Goal: Task Accomplishment & Management: Use online tool/utility

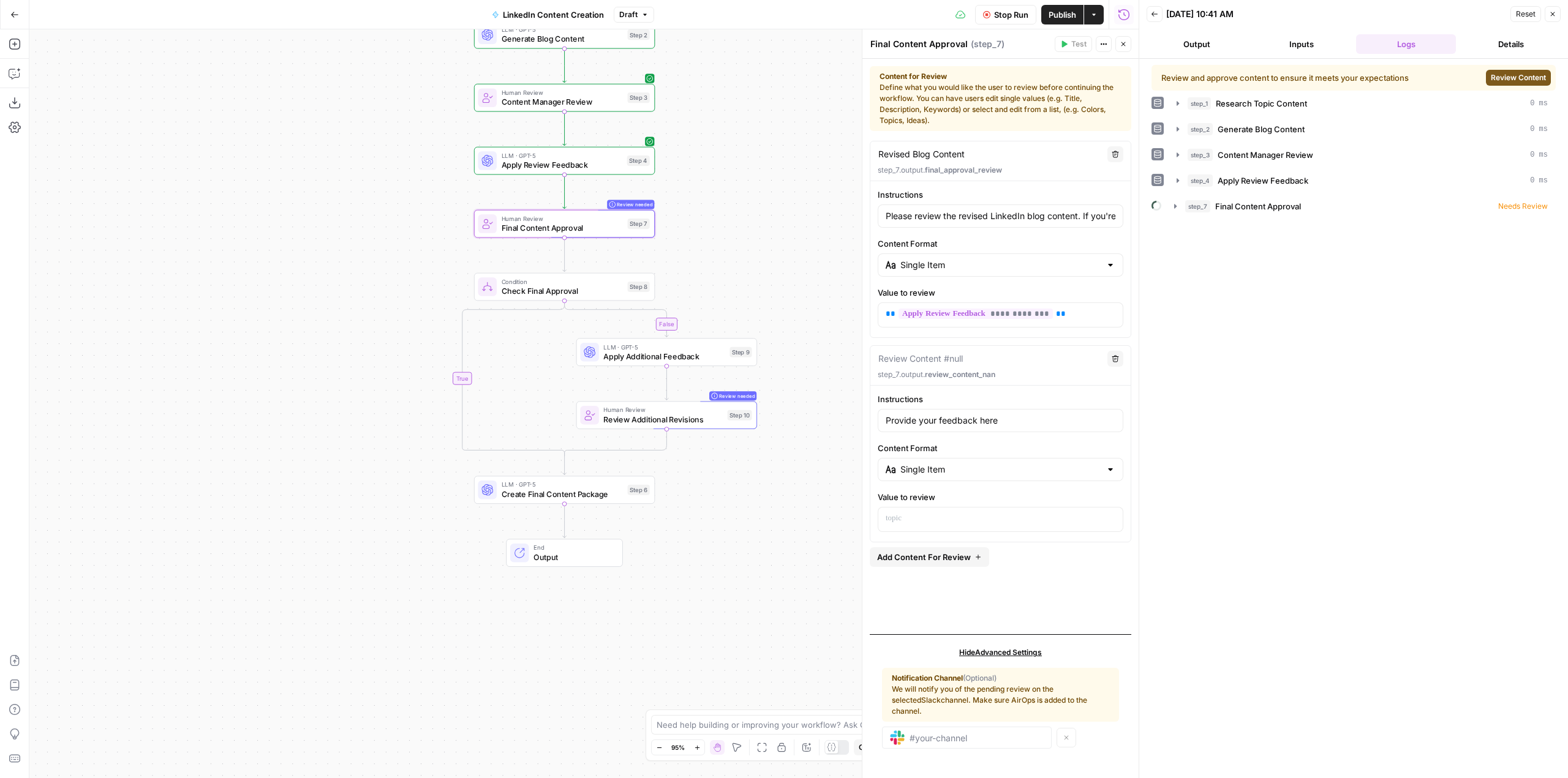
click at [14, 14] on icon "button" at bounding box center [14, 14] width 8 height 6
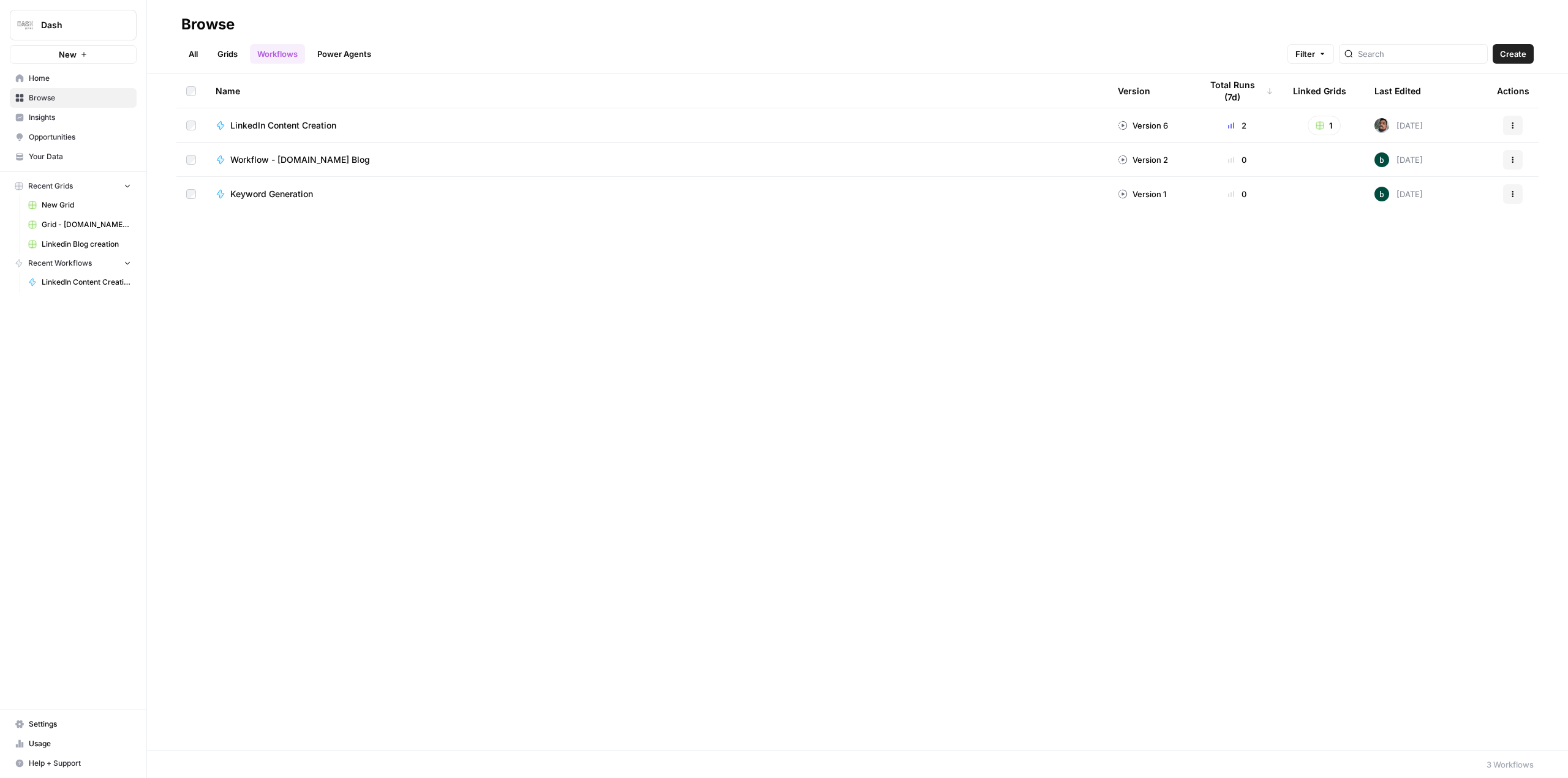
click at [50, 17] on button "Dash" at bounding box center [74, 25] width 127 height 30
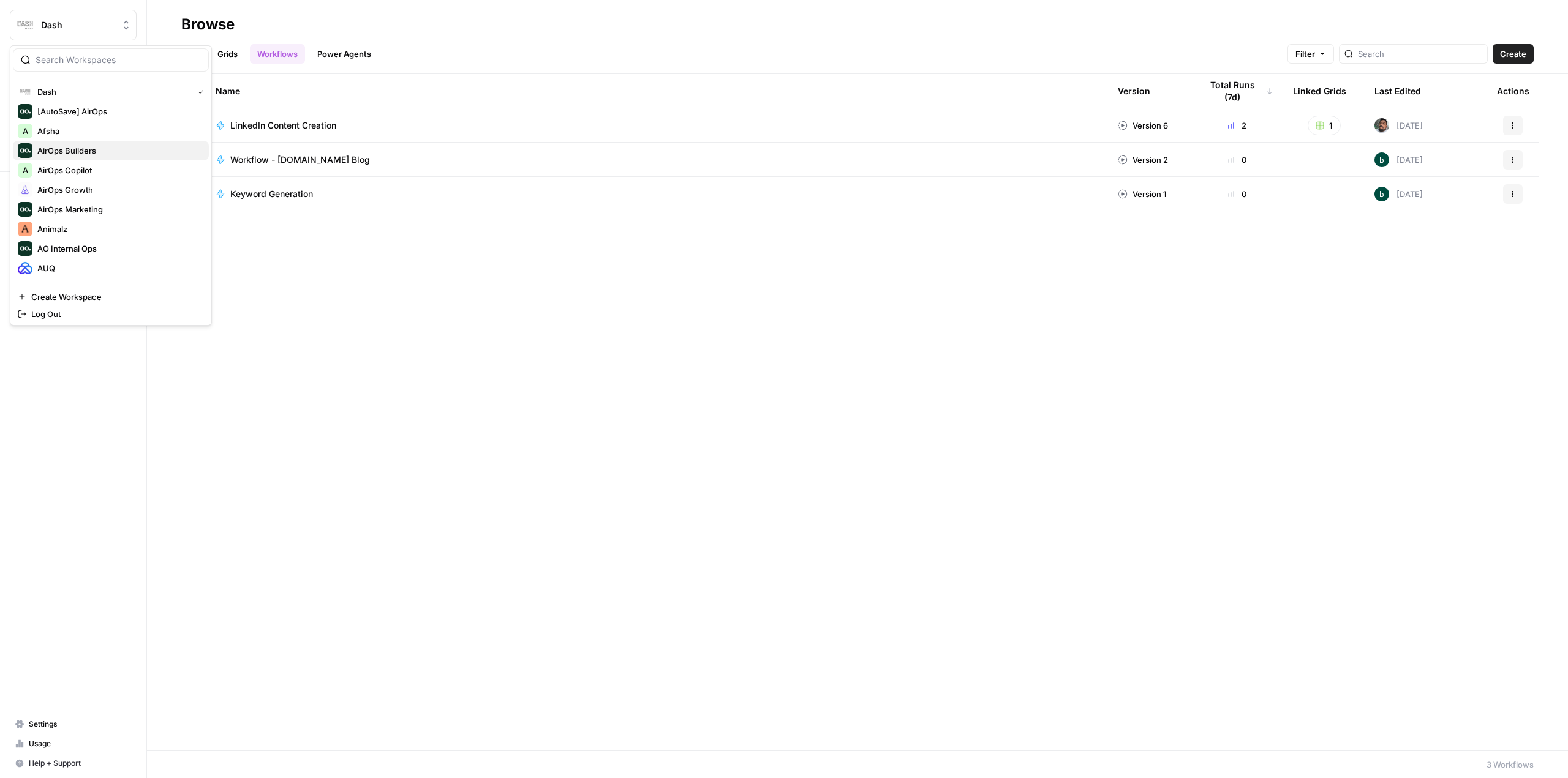
click at [107, 154] on span "AirOps Builders" at bounding box center [118, 151] width 162 height 12
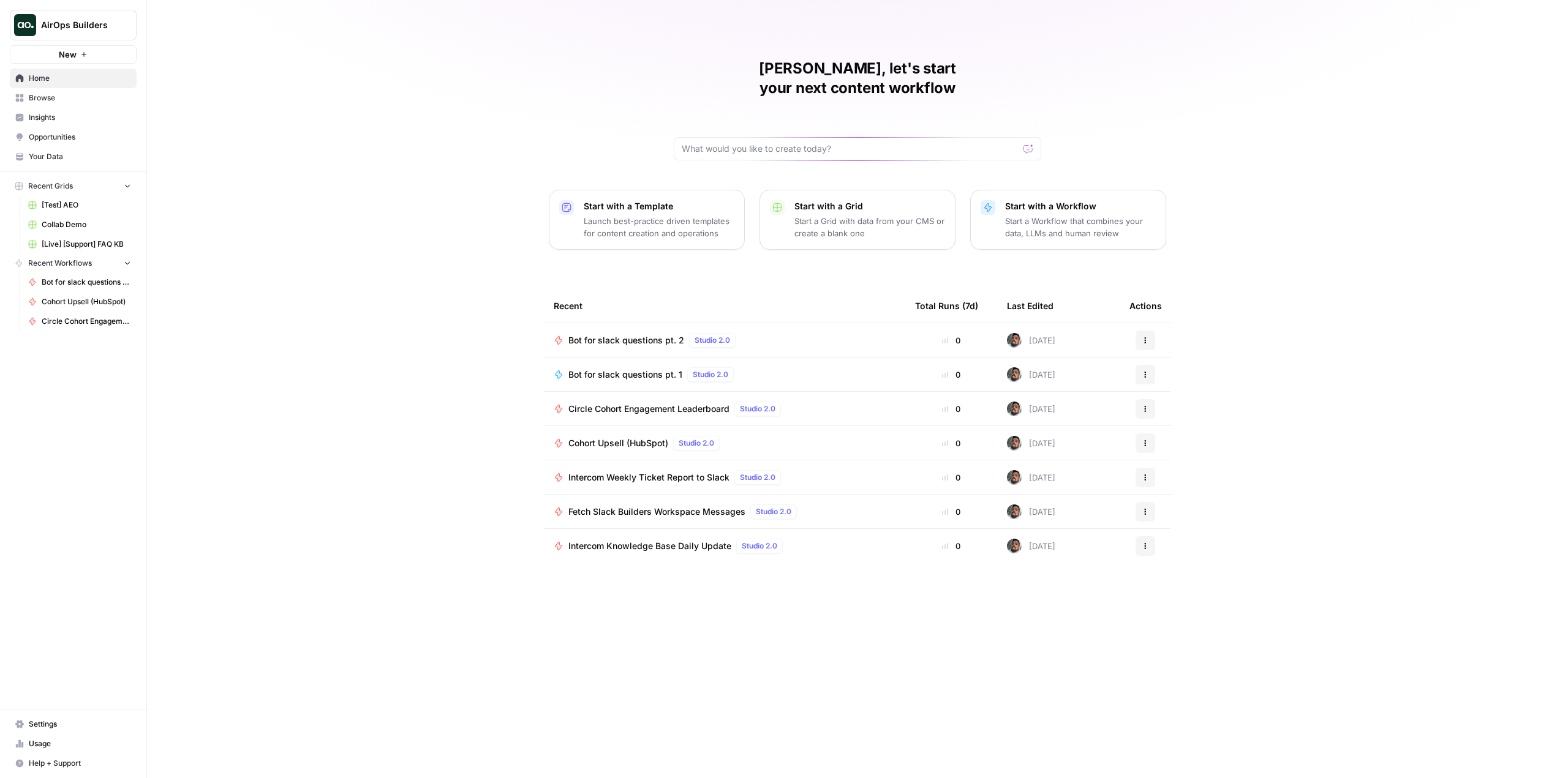
click at [629, 369] on span "Bot for slack questions pt. 1" at bounding box center [625, 375] width 114 height 12
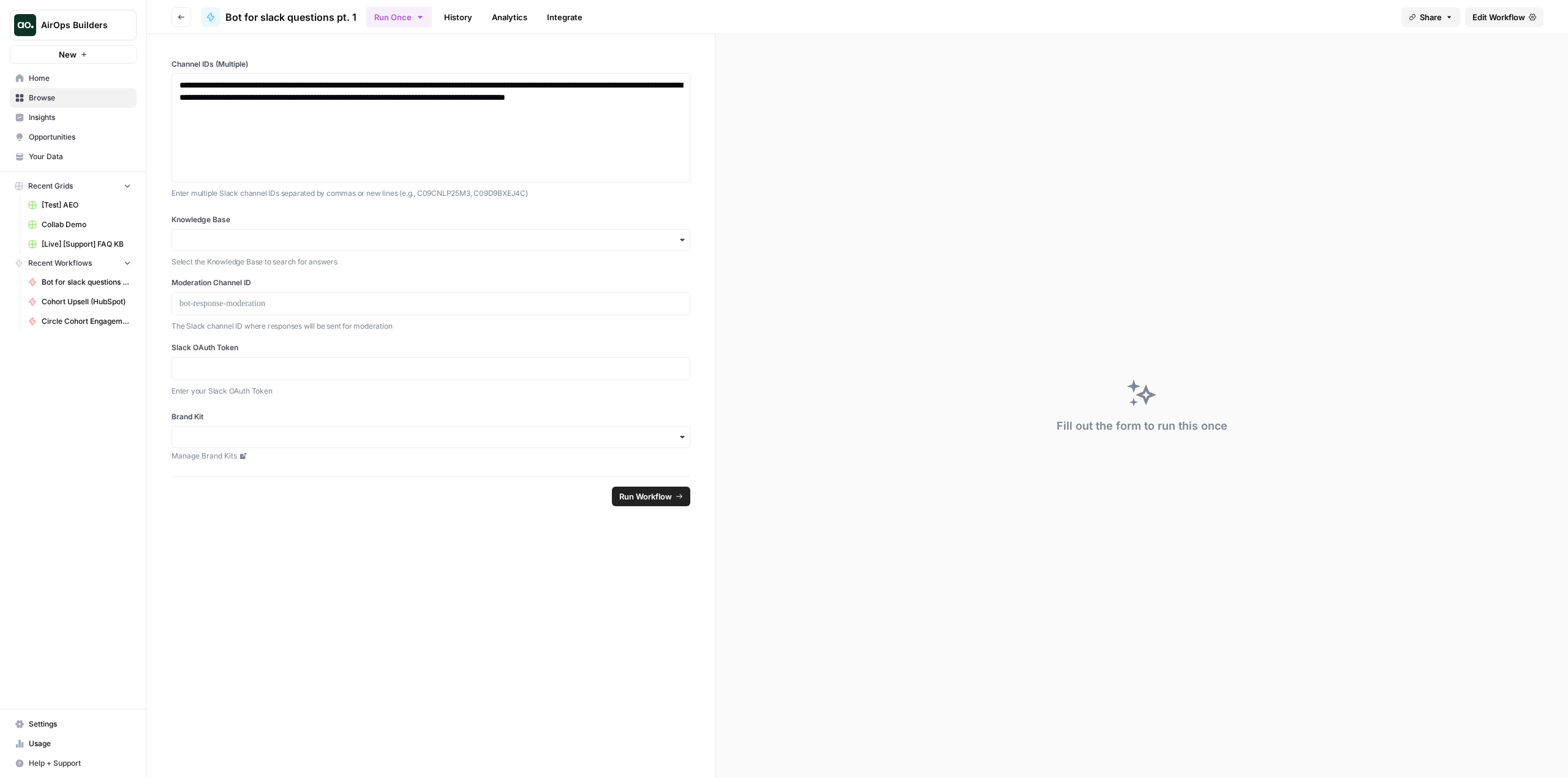
click at [1499, 19] on span "Edit Workflow" at bounding box center [1499, 17] width 52 height 12
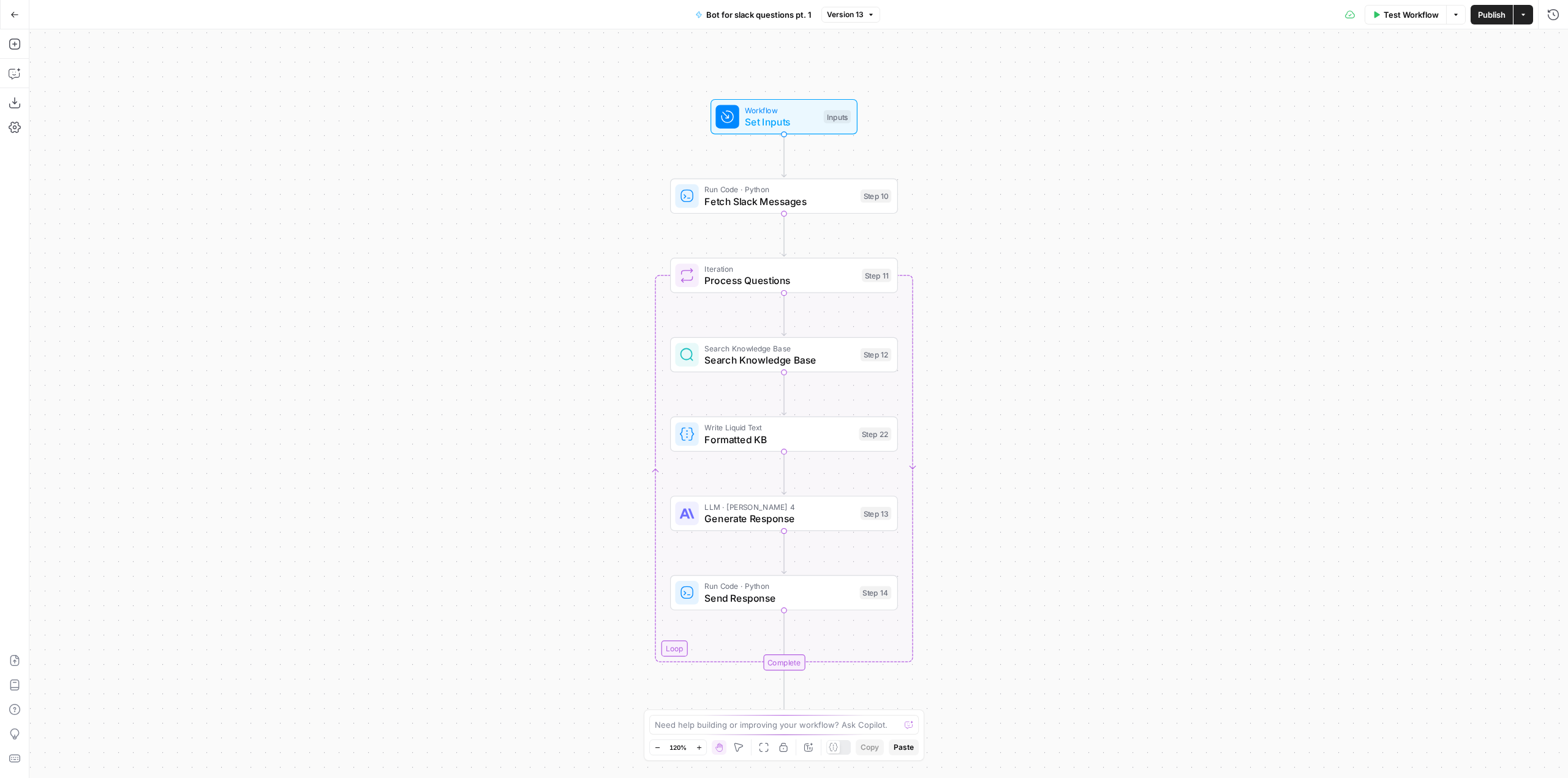
drag, startPoint x: 1085, startPoint y: 338, endPoint x: 1070, endPoint y: 359, distance: 25.8
click at [1070, 359] on div "Workflow Set Inputs Inputs Run Code · Python Fetch Slack Messages Step 10 Loop …" at bounding box center [799, 403] width 1538 height 748
click at [805, 516] on span "Generate Response" at bounding box center [778, 518] width 150 height 14
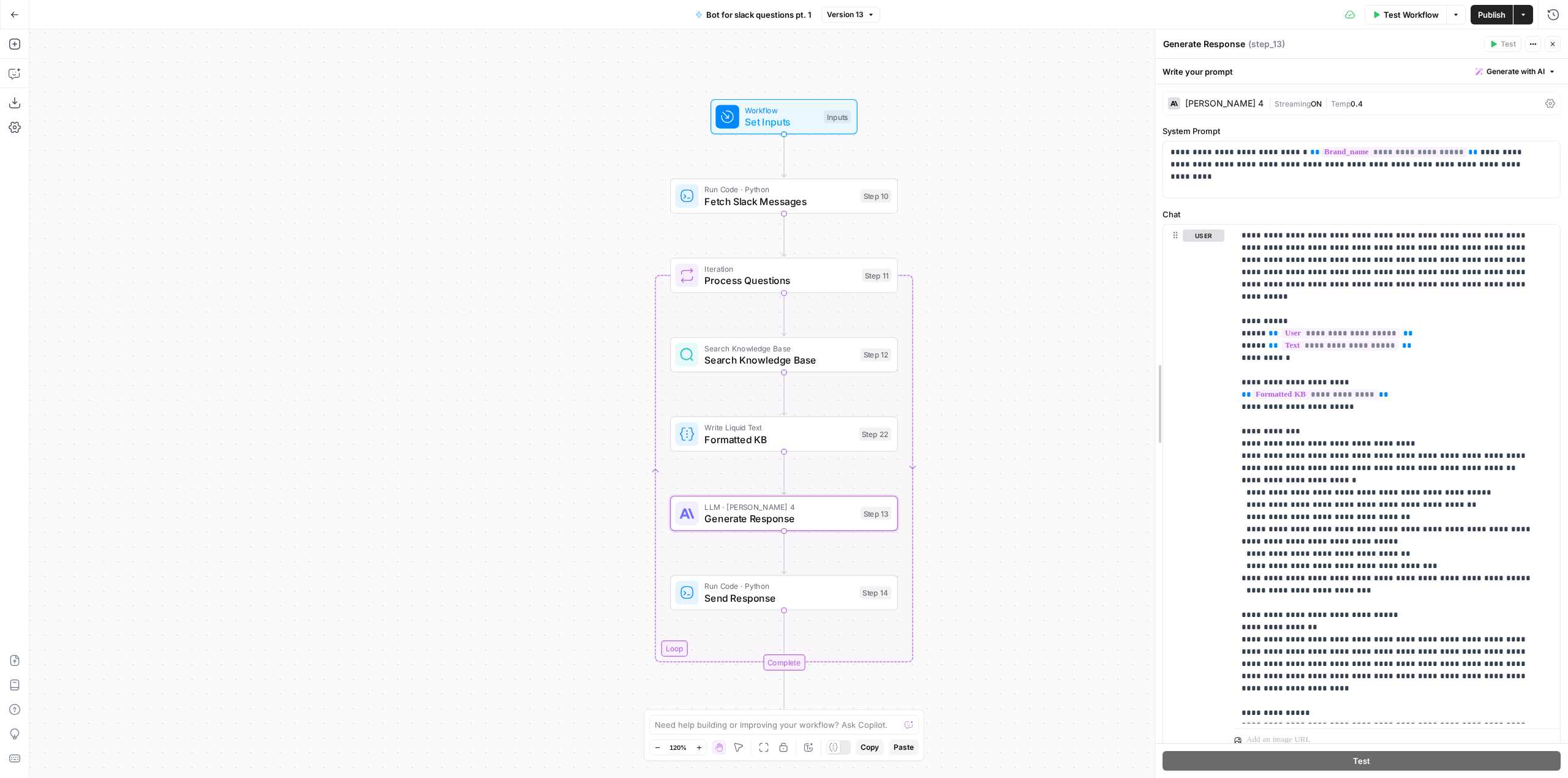
drag, startPoint x: 1295, startPoint y: 385, endPoint x: 1158, endPoint y: 386, distance: 137.0
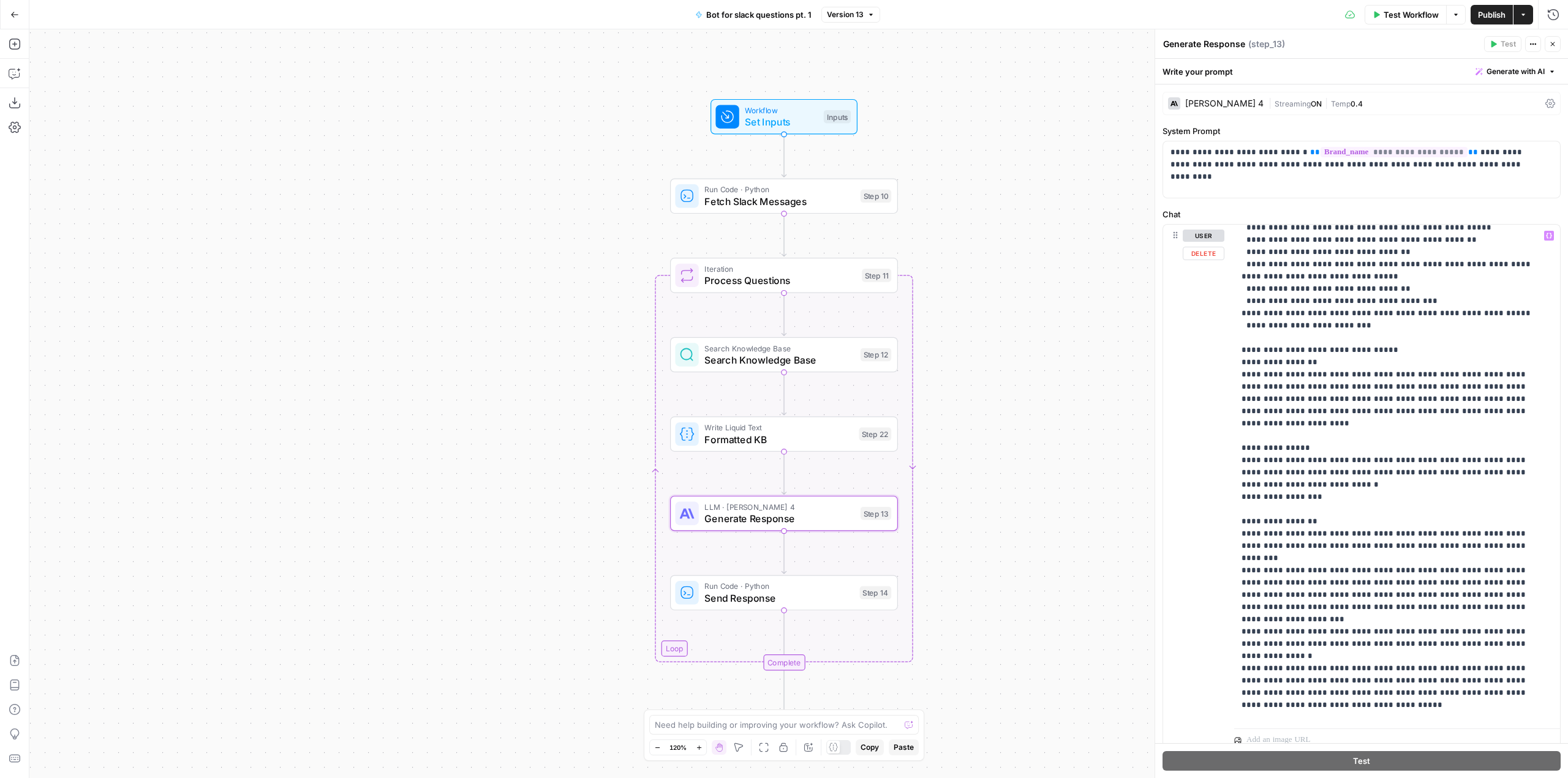
scroll to position [306, 0]
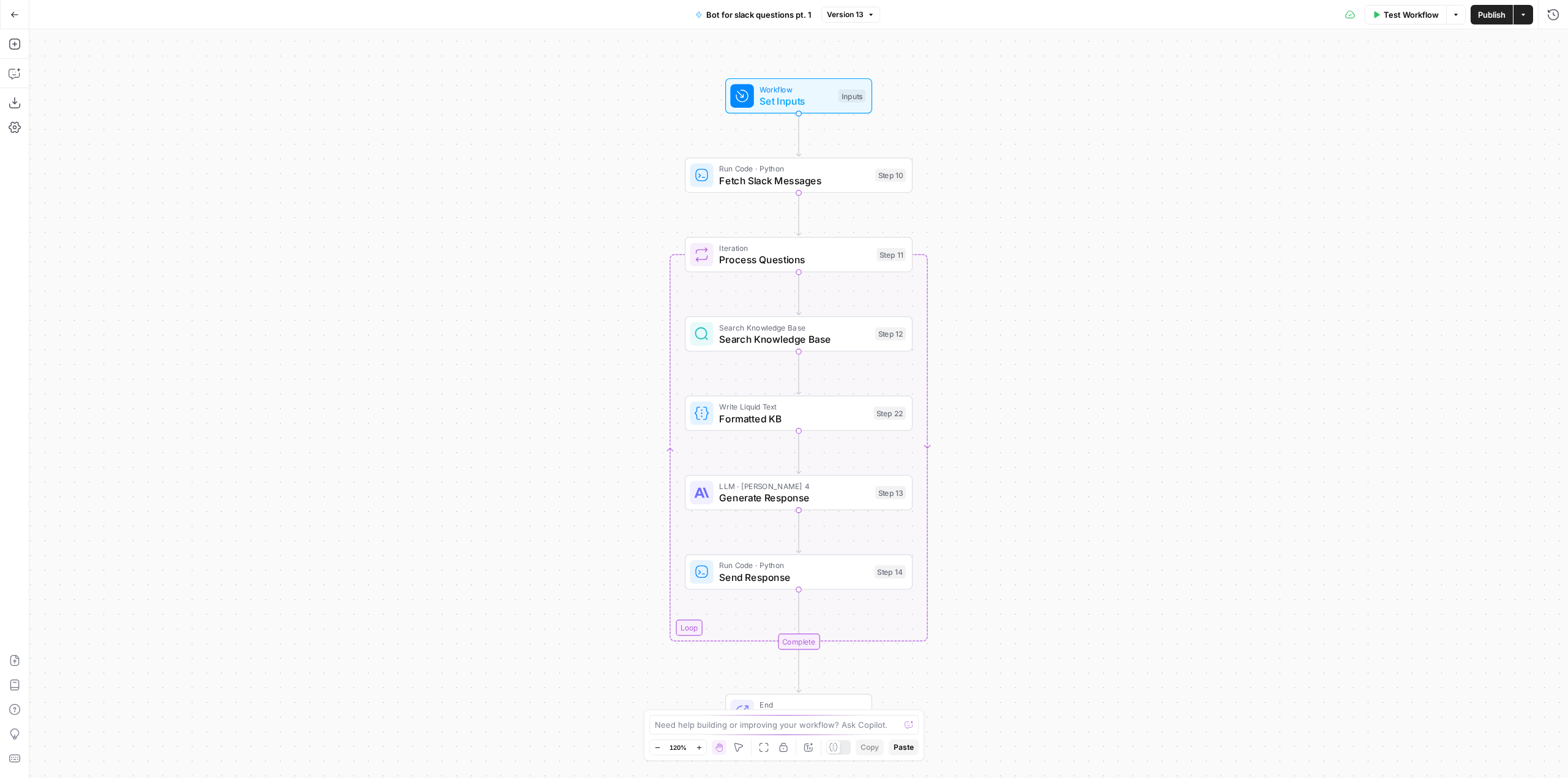
click at [25, 13] on button "Go Back" at bounding box center [14, 14] width 22 height 22
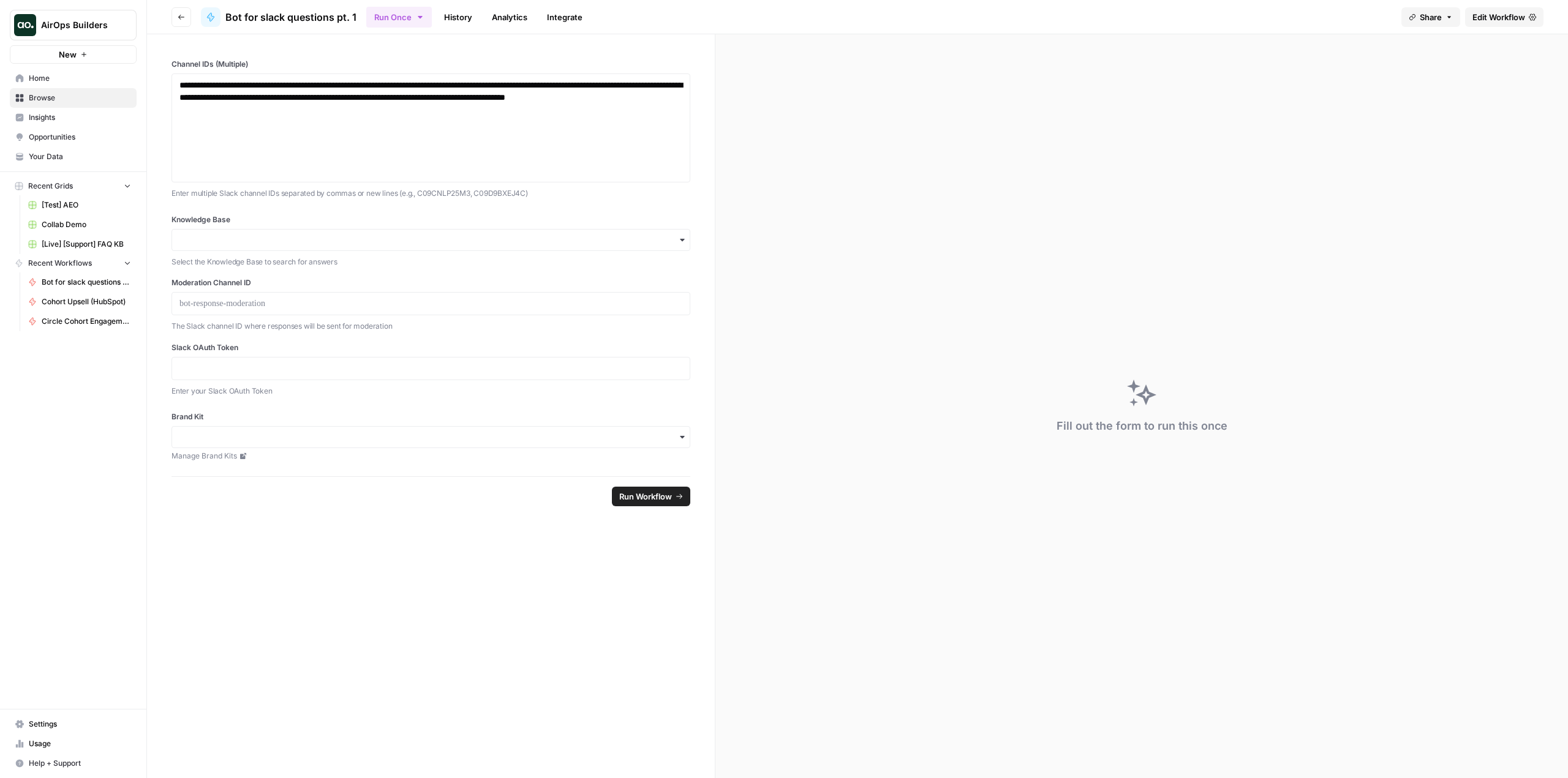
click at [57, 153] on span "Your Data" at bounding box center [80, 156] width 102 height 11
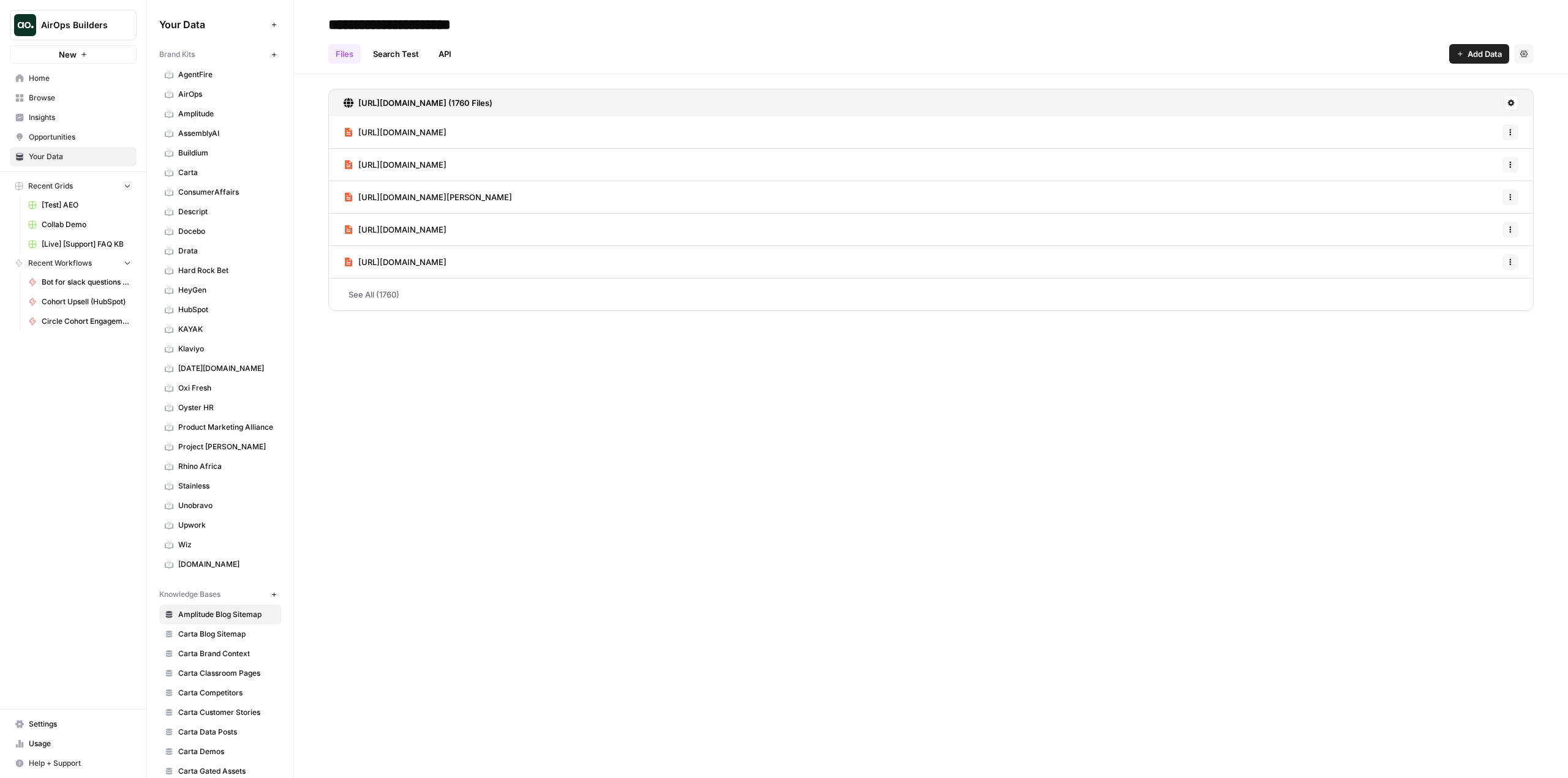
click at [223, 87] on link "AirOps" at bounding box center [220, 94] width 122 height 19
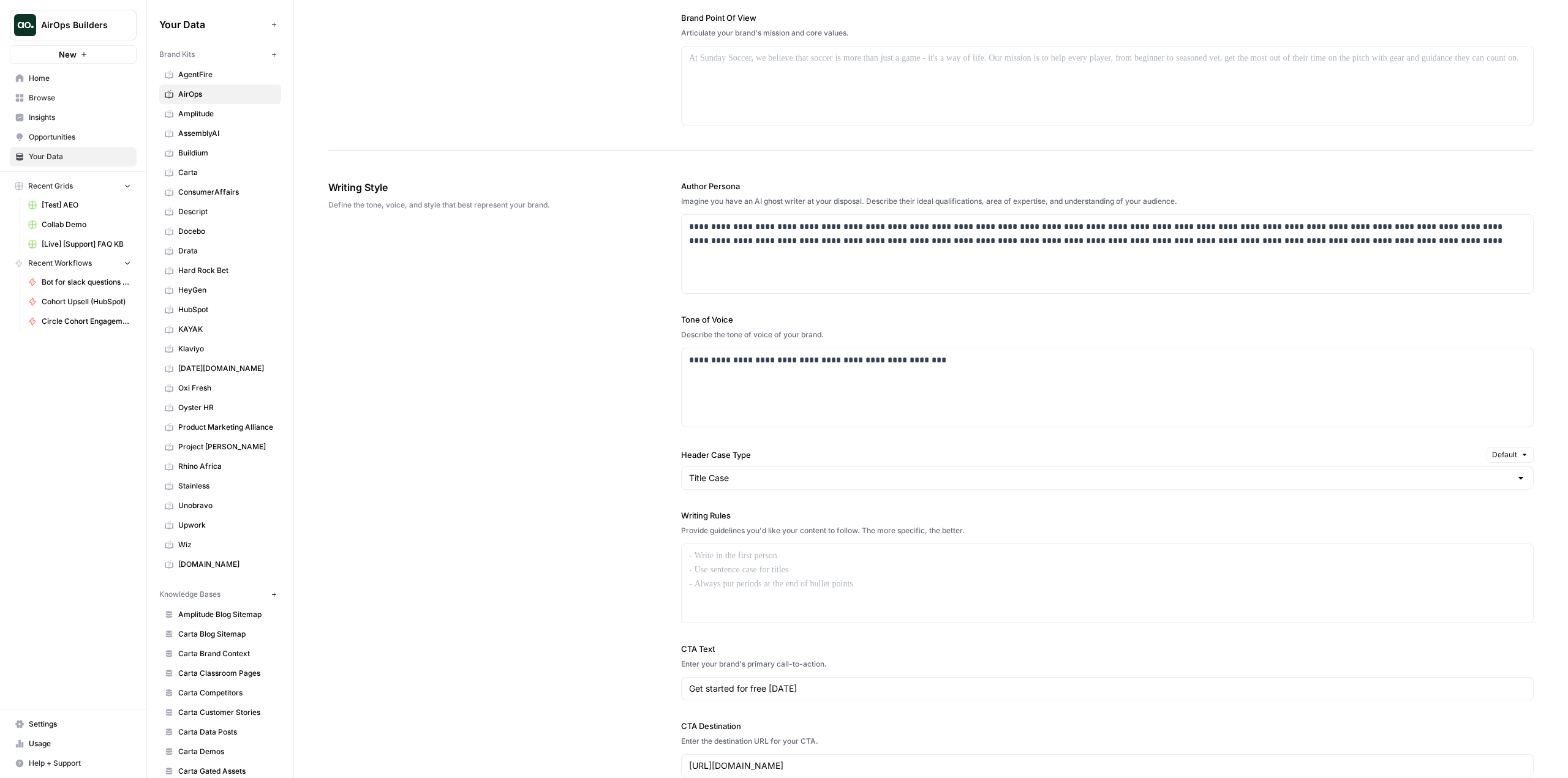
scroll to position [535, 0]
